Goal: Information Seeking & Learning: Get advice/opinions

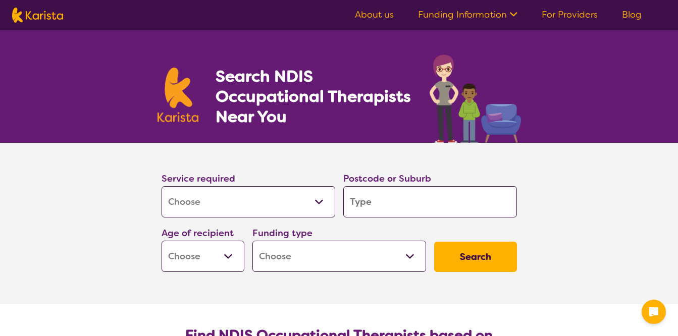
select select "[MEDICAL_DATA]"
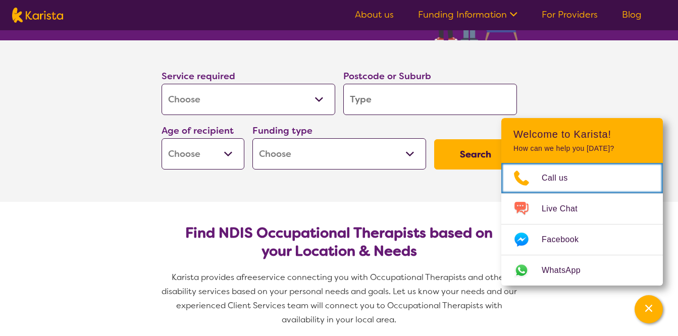
scroll to position [116, 0]
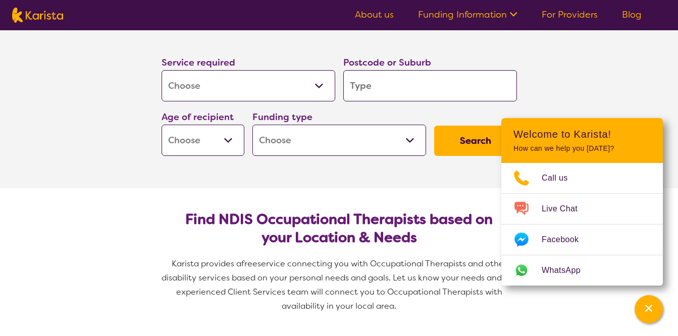
click at [409, 81] on input "search" at bounding box center [431, 85] width 174 height 31
type input "R"
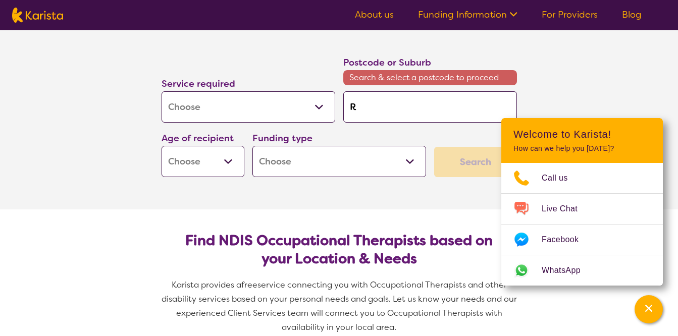
type input "Re"
type input "Red"
type input "Redc"
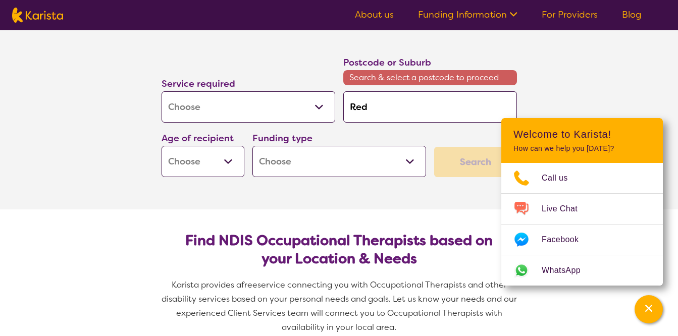
type input "Redc"
type input "Redcl"
type input "Redcli"
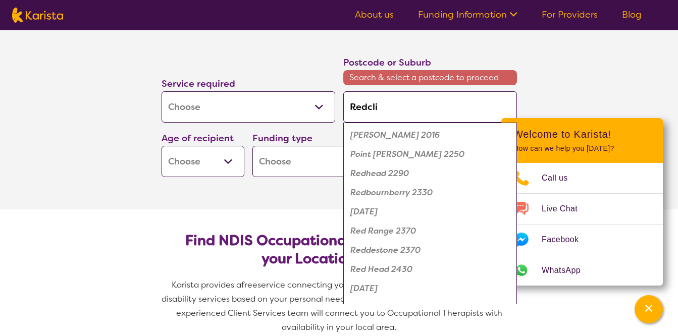
type input "Redclif"
type input "Redcliff"
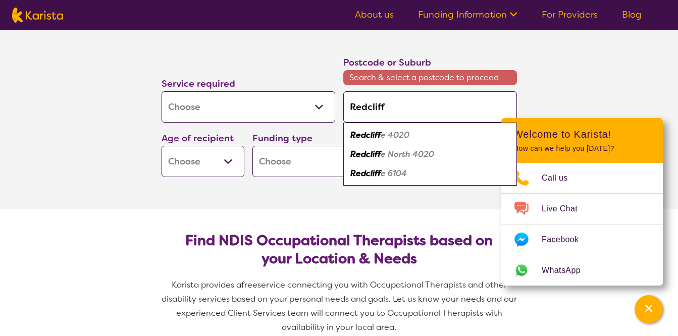
click at [398, 137] on em "e 4020" at bounding box center [395, 135] width 29 height 11
type input "4020"
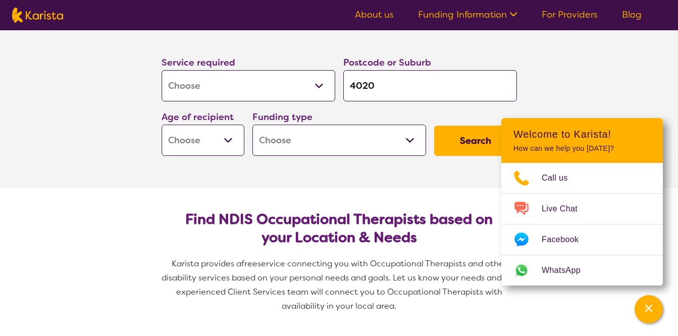
click at [236, 139] on select "Early Childhood - 0 to 9 Child - 10 to 11 Adolescent - 12 to 17 Adult - 18 to 6…" at bounding box center [203, 140] width 83 height 31
select select "AD"
click at [162, 125] on select "Early Childhood - 0 to 9 Child - 10 to 11 Adolescent - 12 to 17 Adult - 18 to 6…" at bounding box center [203, 140] width 83 height 31
select select "AD"
click at [406, 141] on select "Home Care Package (HCP) National Disability Insurance Scheme (NDIS) I don't know" at bounding box center [340, 140] width 174 height 31
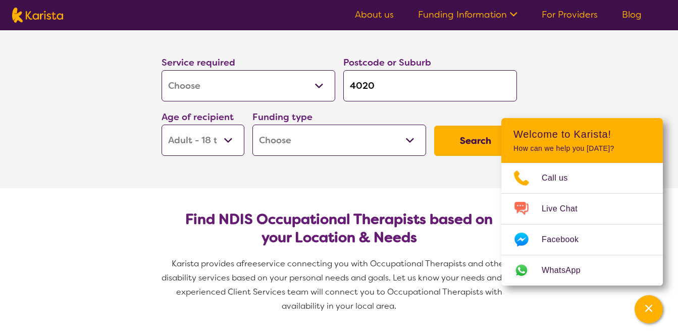
select select "NDIS"
click at [253, 125] on select "Home Care Package (HCP) National Disability Insurance Scheme (NDIS) I don't know" at bounding box center [340, 140] width 174 height 31
select select "NDIS"
click at [474, 136] on button "Search" at bounding box center [475, 141] width 83 height 30
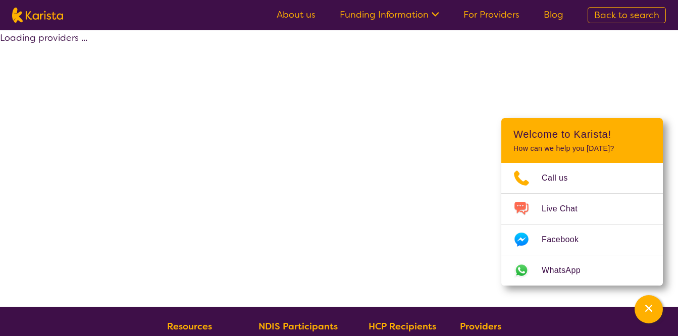
select select "by_score"
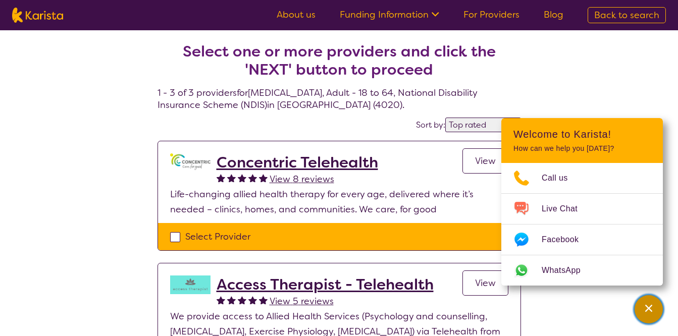
click at [643, 318] on div "Channel Menu" at bounding box center [649, 310] width 20 height 22
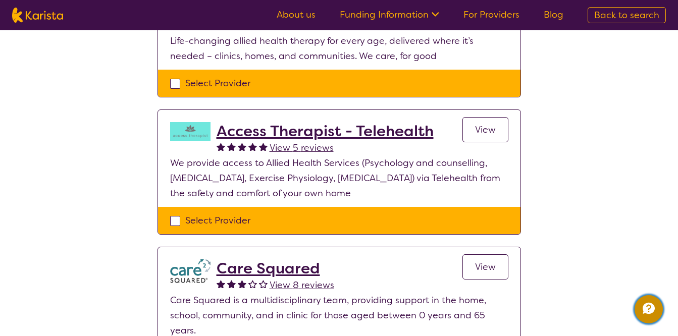
scroll to position [227, 0]
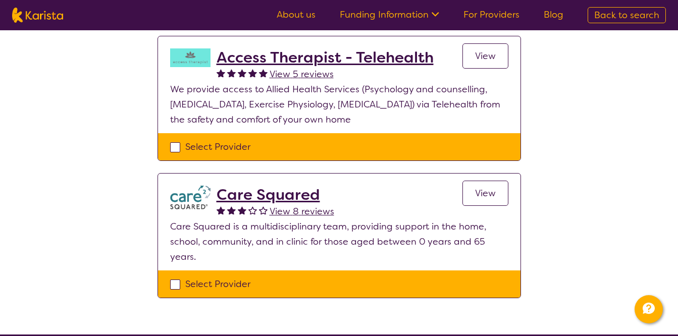
click at [306, 211] on span "View 8 reviews" at bounding box center [302, 212] width 65 height 12
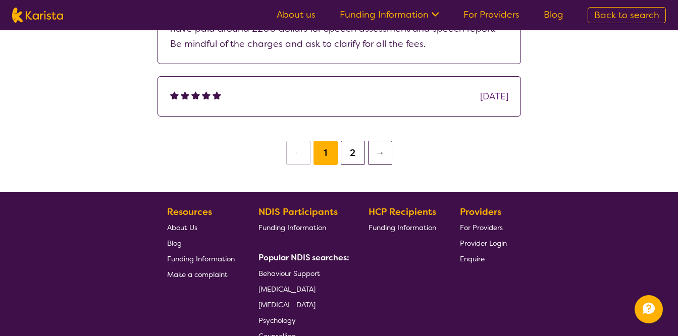
scroll to position [534, 0]
